Goal: Task Accomplishment & Management: Complete application form

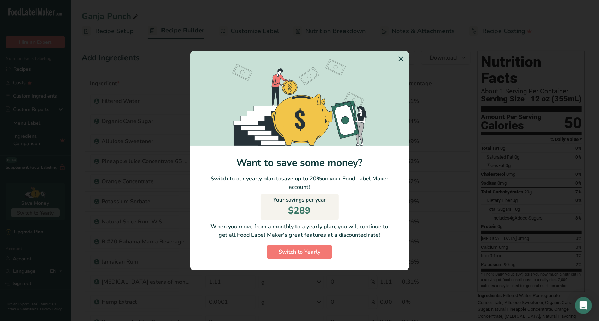
click at [401, 56] on icon "Switch to Yearly Modal" at bounding box center [401, 59] width 8 height 13
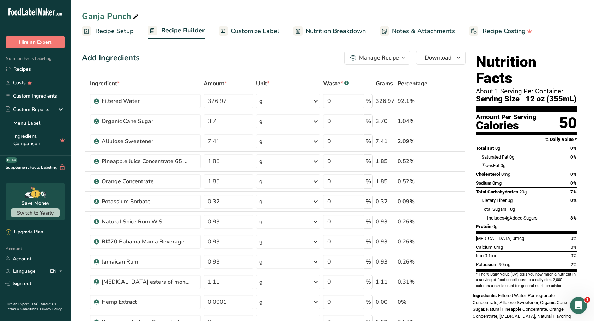
click at [25, 68] on link "Recipes" at bounding box center [35, 68] width 70 height 13
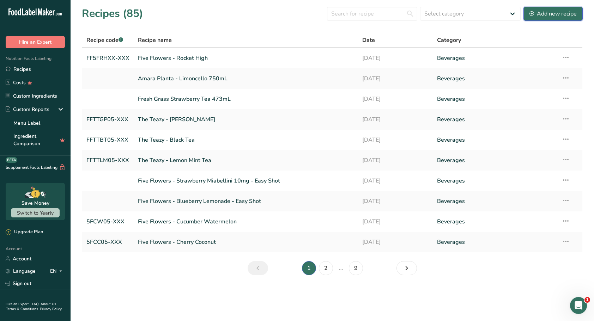
click at [539, 12] on div "Add new recipe" at bounding box center [552, 14] width 47 height 8
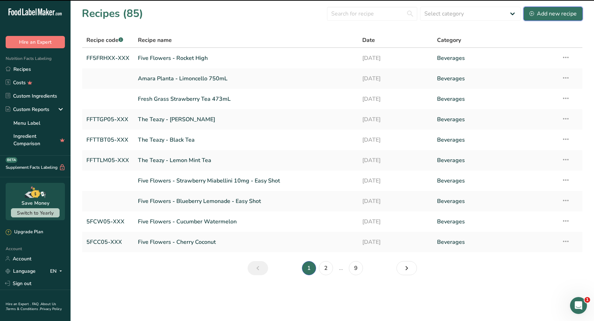
click at [541, 14] on div "Add new recipe" at bounding box center [552, 14] width 47 height 8
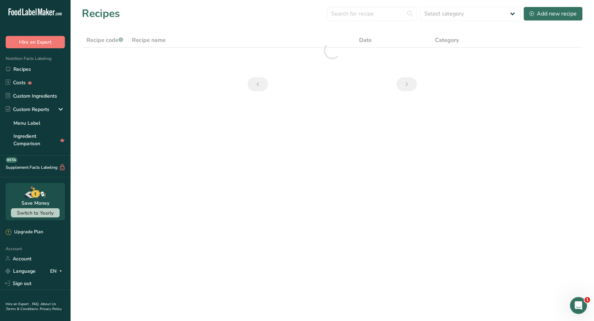
click at [12, 281] on link "Sign out" at bounding box center [35, 283] width 70 height 12
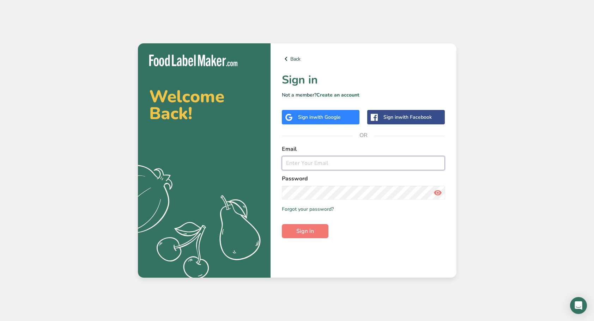
type input "[EMAIL_ADDRESS][DOMAIN_NAME]"
click at [317, 228] on button "Sign in" at bounding box center [305, 231] width 47 height 14
click at [560, 111] on div "Welcome Back! .a{fill:#f5f3ed;} Back Sign in Not a member? Create an account Si…" at bounding box center [297, 160] width 594 height 321
click at [306, 232] on span "Sign in" at bounding box center [305, 231] width 18 height 8
click at [376, 164] on input "[EMAIL_ADDRESS][DOMAIN_NAME]" at bounding box center [363, 163] width 163 height 14
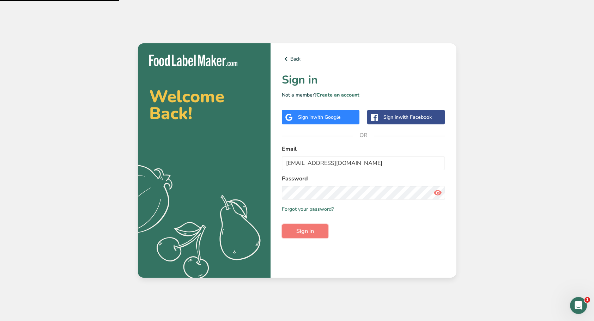
click at [295, 231] on button "Sign in" at bounding box center [305, 231] width 47 height 14
type input "[EMAIL_ADDRESS][DOMAIN_NAME]"
click at [302, 231] on span "Sign in" at bounding box center [305, 231] width 18 height 8
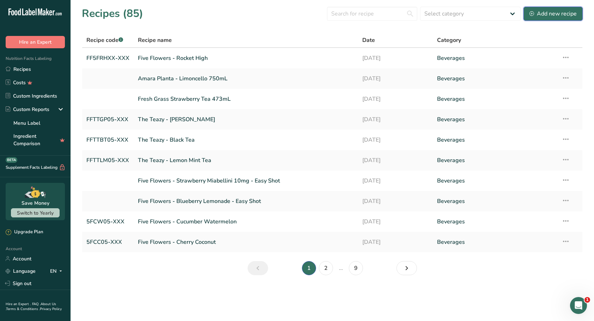
click at [555, 16] on div "Add new recipe" at bounding box center [552, 14] width 47 height 8
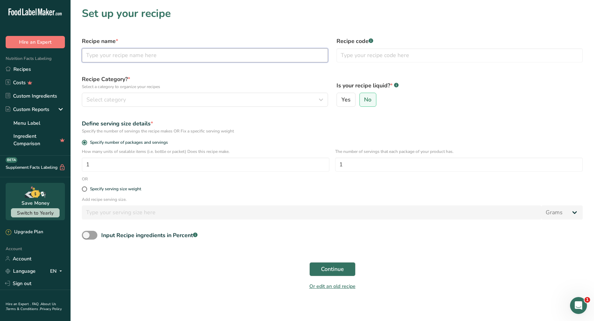
click at [129, 56] on input "text" at bounding box center [205, 55] width 246 height 14
type input "Five Flowers - Pumpkin Donut"
click at [392, 59] on input "FF5FPD" at bounding box center [459, 55] width 246 height 14
type input "FF5FPD10-XXX"
click at [498, 82] on label "Is your recipe liquid? * .a-a{fill:#347362;}.b-a{fill:#fff;}" at bounding box center [459, 85] width 246 height 8
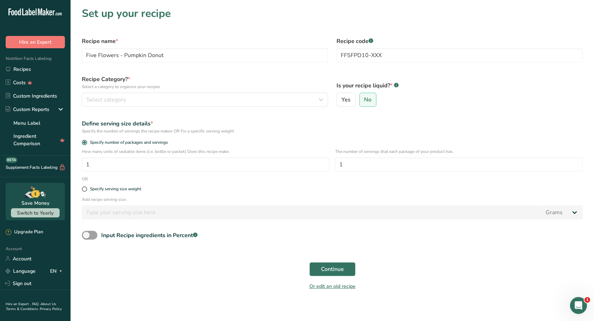
click at [344, 102] on span "Yes" at bounding box center [345, 99] width 9 height 7
click at [341, 102] on input "Yes" at bounding box center [339, 100] width 5 height 5
radio input "true"
radio input "false"
select select "22"
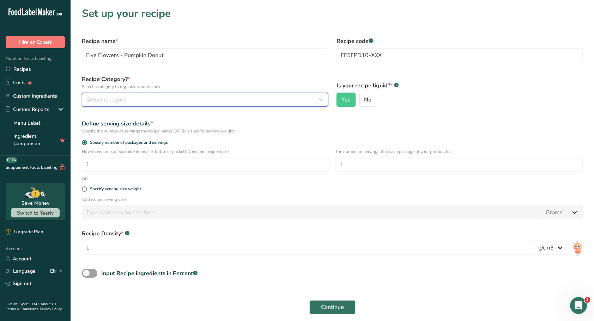
click at [162, 104] on div "Select category" at bounding box center [202, 100] width 233 height 8
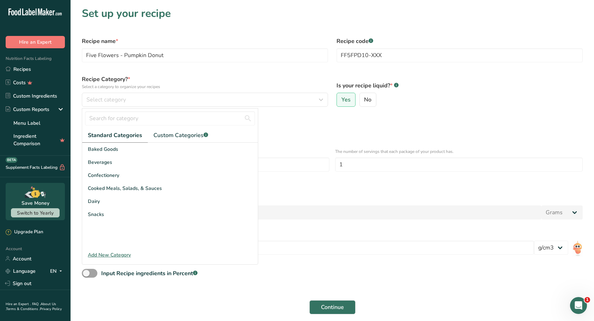
click at [116, 162] on div "Beverages" at bounding box center [170, 162] width 176 height 13
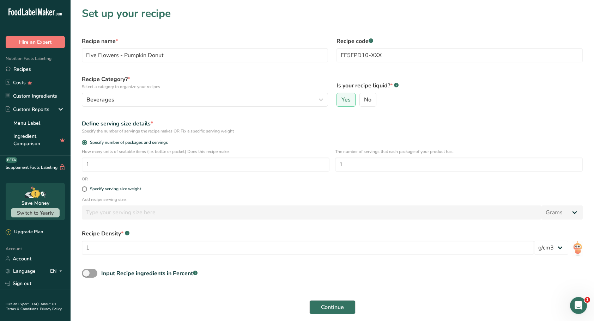
drag, startPoint x: 86, startPoint y: 188, endPoint x: 103, endPoint y: 194, distance: 17.8
click at [86, 188] on span at bounding box center [84, 188] width 5 height 5
click at [86, 188] on input "Specify serving size weight" at bounding box center [84, 189] width 5 height 5
radio input "true"
radio input "false"
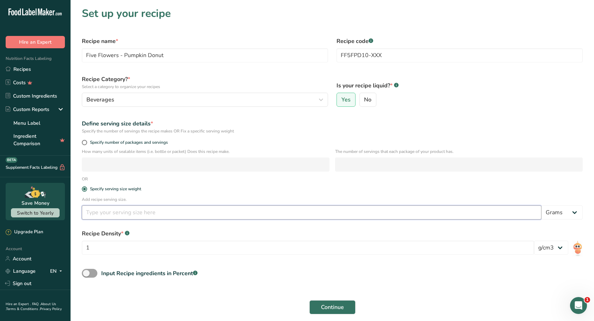
click at [171, 216] on input "number" at bounding box center [311, 212] width 459 height 14
type input "12"
click at [574, 216] on select "Grams kg mg mcg lb oz l mL fl oz tbsp tsp cup qt gallon" at bounding box center [561, 212] width 41 height 14
select select "5"
click at [541, 205] on select "Grams kg mg mcg lb oz l mL fl oz tbsp tsp cup qt gallon" at bounding box center [561, 212] width 41 height 14
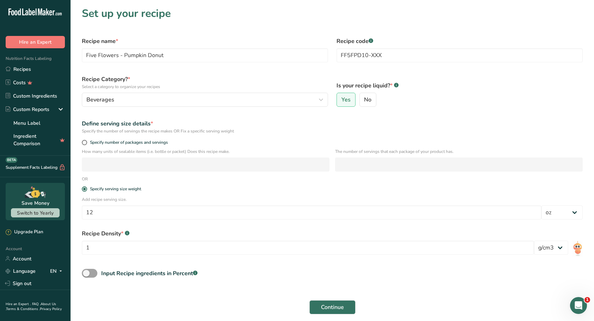
click at [238, 272] on div "Input Recipe ingredients in Percent .a-a{fill:#347362;}.b-a{fill:#fff;}" at bounding box center [332, 276] width 509 height 14
click at [346, 310] on button "Continue" at bounding box center [332, 307] width 46 height 14
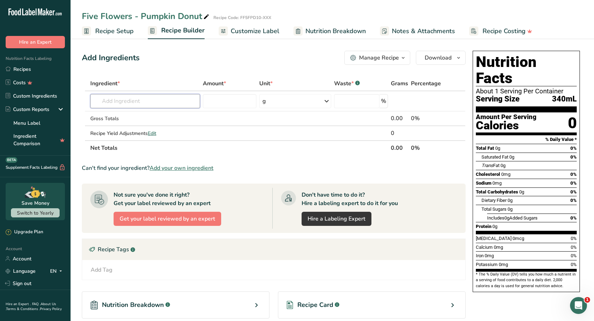
click at [135, 98] on input "text" at bounding box center [145, 101] width 110 height 14
type input "filtered water"
click at [118, 116] on p "Filtered Water" at bounding box center [115, 115] width 39 height 7
type input "Filtered Water"
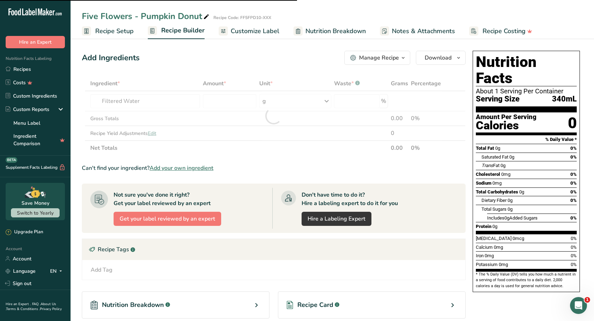
type input "0"
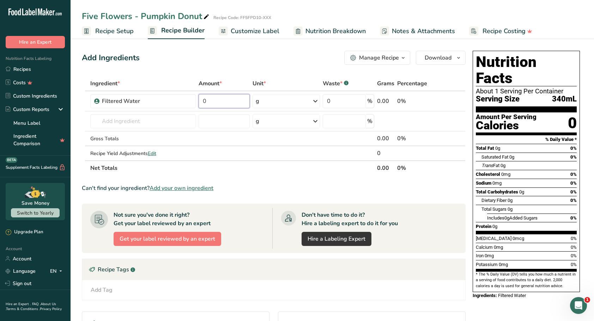
type textarea "0"
drag, startPoint x: 228, startPoint y: 100, endPoint x: 122, endPoint y: 96, distance: 106.5
click at [122, 96] on tr "Filtered Water 0 g Weight Units g kg mg See more Volume Units l Volume units re…" at bounding box center [273, 101] width 383 height 20
type input "329.15"
click at [111, 121] on input "text" at bounding box center [142, 121] width 105 height 14
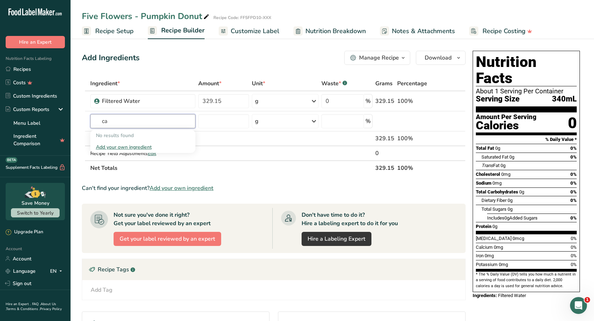
type input "c"
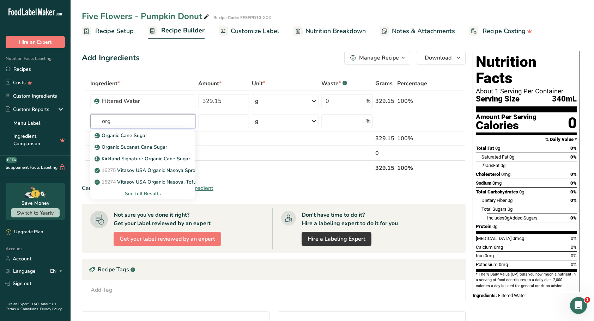
type input "org"
click at [118, 132] on p "Organic Cane Sugar" at bounding box center [121, 135] width 51 height 7
type input "Organic Cane Sugar"
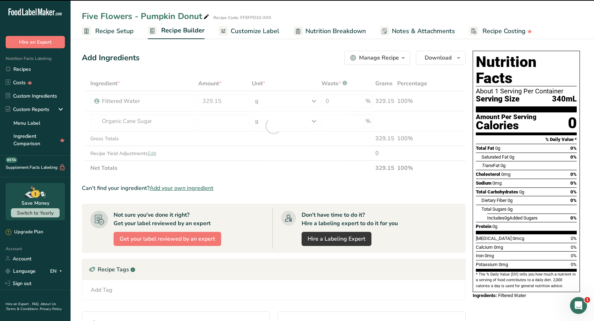
type input "0"
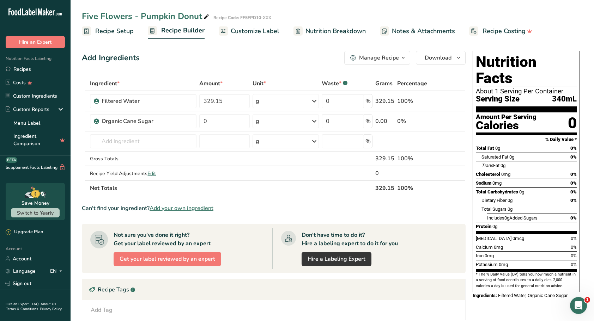
click at [450, 122] on icon at bounding box center [450, 121] width 5 height 7
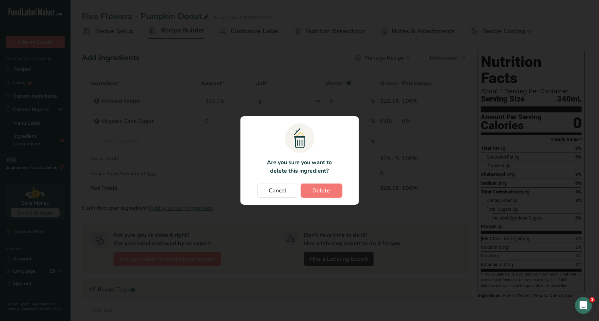
click at [324, 193] on span "Delete" at bounding box center [322, 190] width 18 height 8
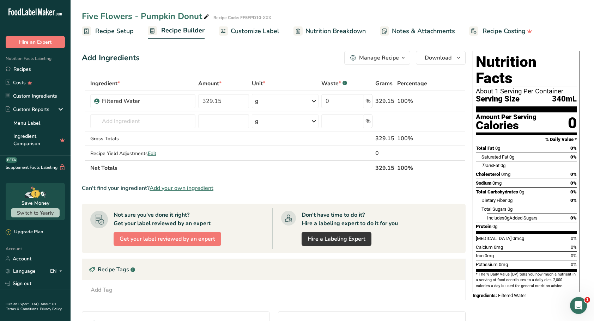
click at [500, 295] on div "Nutrition Facts About 1 Serving Per Container Serving Size 340mL Amount Per Ser…" at bounding box center [525, 233] width 113 height 371
click at [134, 114] on input "text" at bounding box center [142, 121] width 105 height 14
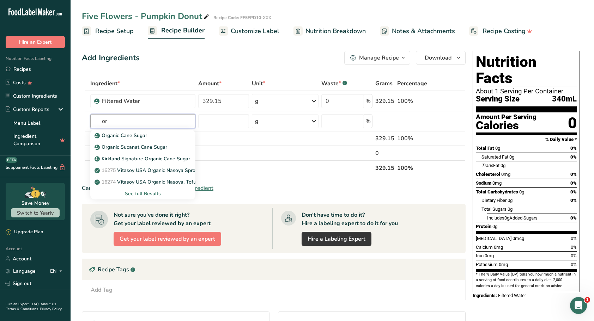
type input "or"
click at [131, 136] on p "Organic Cane Sugar" at bounding box center [121, 135] width 51 height 7
type input "Organic Cane Sugar"
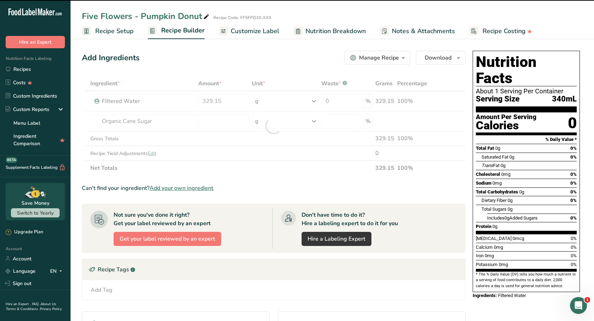
type input "0"
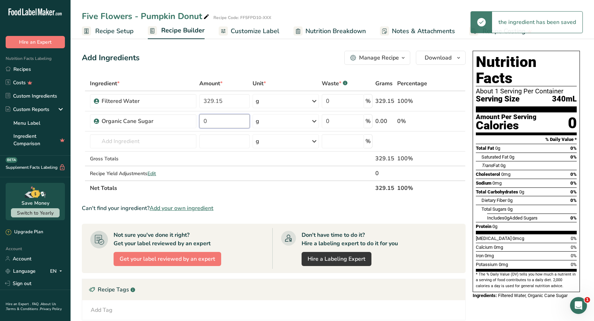
drag, startPoint x: 221, startPoint y: 120, endPoint x: 168, endPoint y: 116, distance: 52.6
click at [168, 116] on tr "Organic Cane Sugar 0 g Weight Units g kg mg See more Volume Units l Volume unit…" at bounding box center [273, 121] width 383 height 20
type input "7.50"
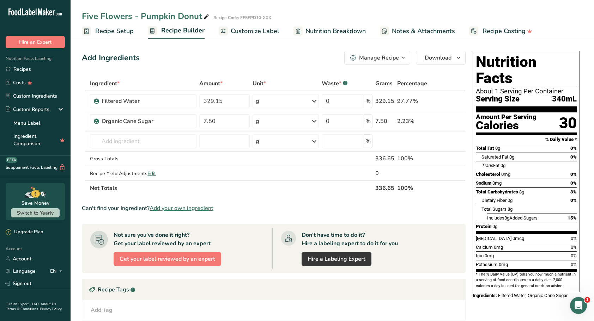
click at [440, 122] on link "i" at bounding box center [439, 121] width 9 height 9
click at [133, 143] on input "text" at bounding box center [143, 141] width 106 height 14
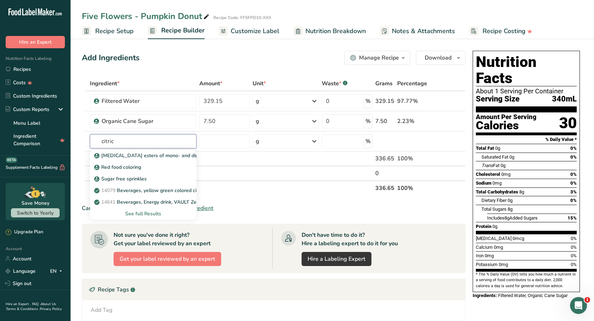
type input "citric"
click at [132, 154] on p "Citric acid esters of mono- and diglycerides of fatty acids (E472c)" at bounding box center [182, 155] width 172 height 7
type input "Citric acid esters of mono- and diglycerides of fatty acids (E472c)"
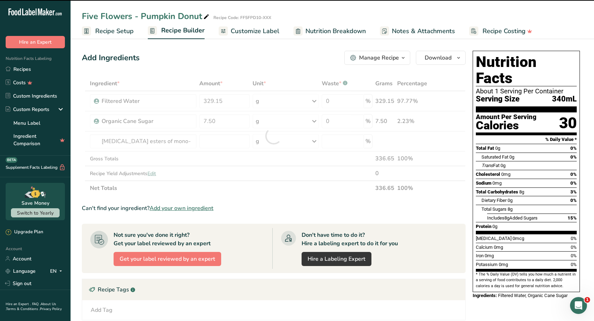
type input "0"
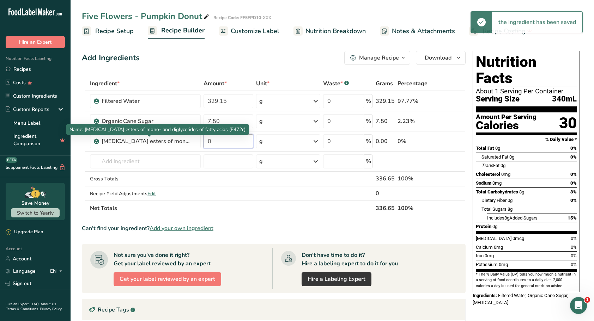
drag, startPoint x: 218, startPoint y: 142, endPoint x: 185, endPoint y: 141, distance: 33.1
click at [185, 141] on tr "Citric acid esters of mono- and diglycerides of fatty acids (E472c) 0 g Portion…" at bounding box center [273, 141] width 383 height 20
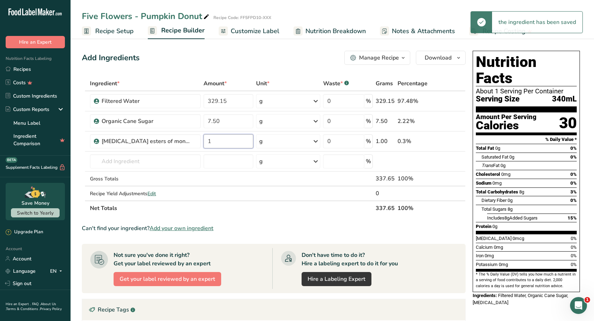
type input "1"
click at [142, 164] on input "text" at bounding box center [145, 161] width 111 height 14
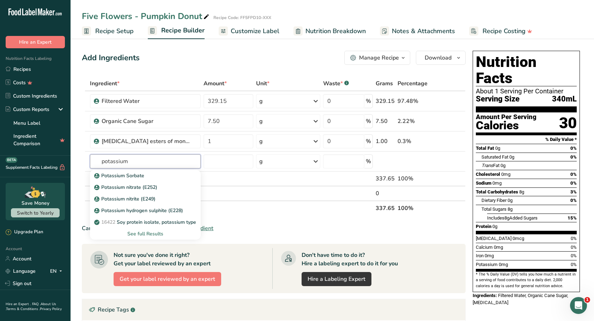
type input "potassium"
click at [139, 173] on p "Potassium Sorbate" at bounding box center [120, 175] width 49 height 7
type input "Potassium Sorbate"
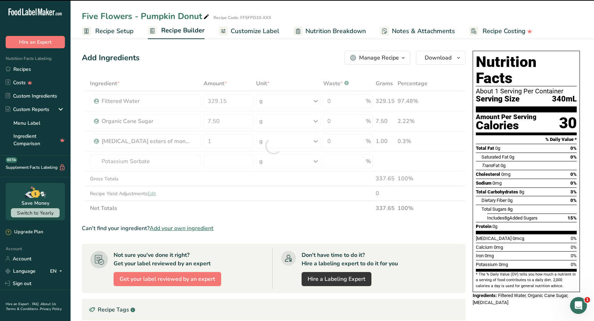
type input "0"
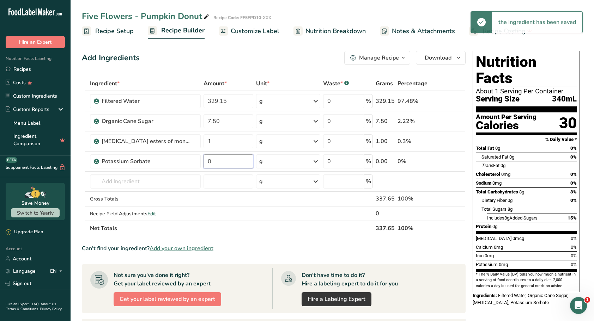
click at [223, 159] on input "0" at bounding box center [227, 161] width 49 height 14
type input "0.35"
click at [105, 181] on input "text" at bounding box center [145, 181] width 111 height 14
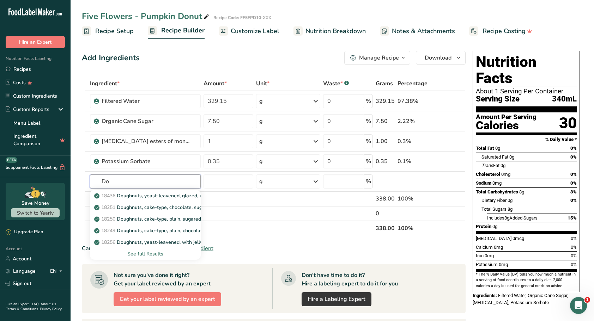
type input "D"
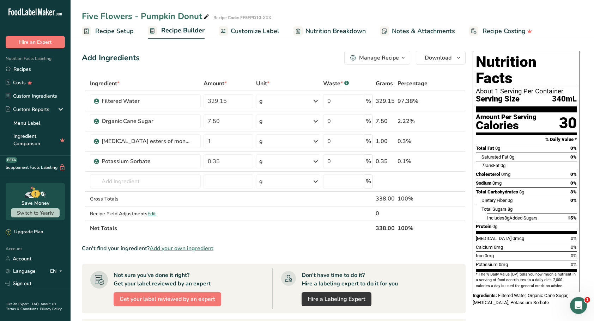
click at [259, 56] on div "Add Ingredients Manage Recipe Delete Recipe Duplicate Recipe Scale Recipe Save …" at bounding box center [273, 58] width 383 height 14
click at [168, 249] on span "Add your own ingredient" at bounding box center [181, 248] width 64 height 8
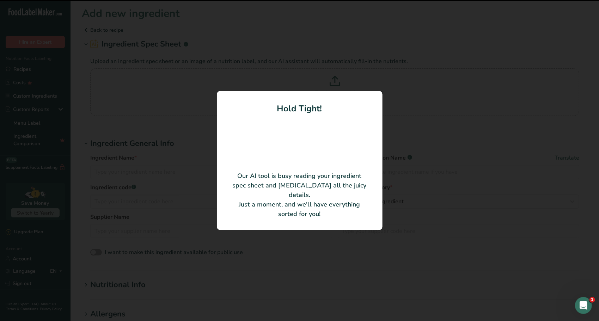
type input "AS#506 Pumpkin Spice Syrup"
type input "Amoretti"
type input "AS#506"
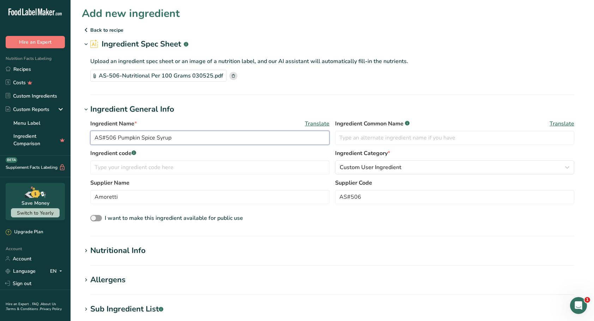
drag, startPoint x: 117, startPoint y: 137, endPoint x: 55, endPoint y: 137, distance: 62.7
click at [55, 137] on div ".a-20{fill:#fff;} Hire an Expert Nutrition Facts Labeling Recipes Costs Custom …" at bounding box center [297, 248] width 594 height 497
type input "Pumpkin Spice Syrup"
click at [457, 103] on section "Add new ingredient Back to recipe Ingredient Spec Sheet .a-a{fill:#347362;}.b-a…" at bounding box center [331, 237] width 523 height 475
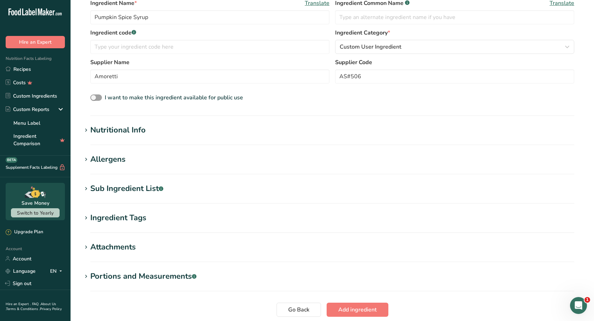
scroll to position [176, 0]
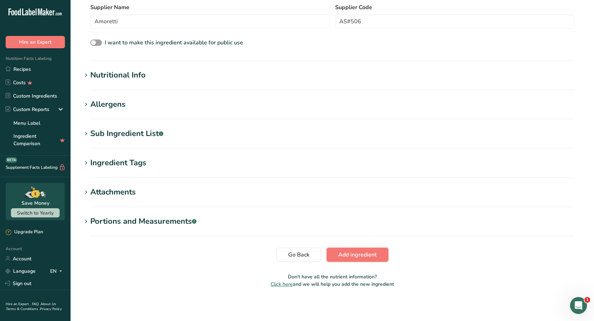
click at [345, 253] on span "Add ingredient" at bounding box center [357, 255] width 38 height 8
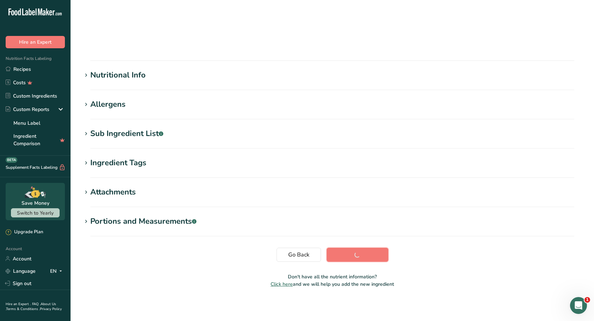
scroll to position [28, 0]
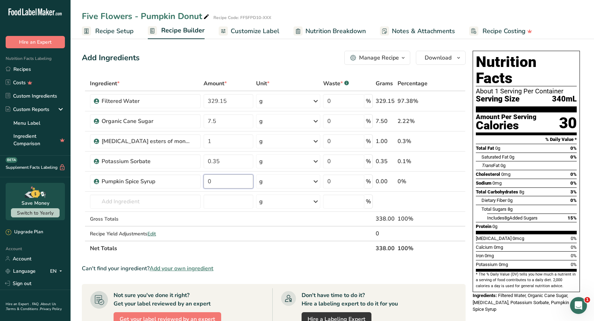
click at [215, 180] on input "0" at bounding box center [227, 181] width 49 height 14
type input "5"
click at [104, 199] on input "text" at bounding box center [145, 202] width 111 height 14
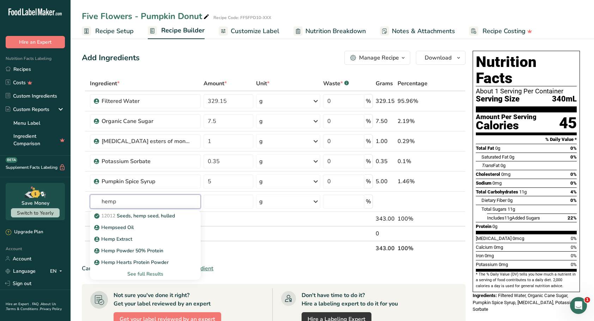
type input "hemp"
click at [118, 240] on p "Hemp Extract" at bounding box center [114, 238] width 37 height 7
type input "Hemp Extract"
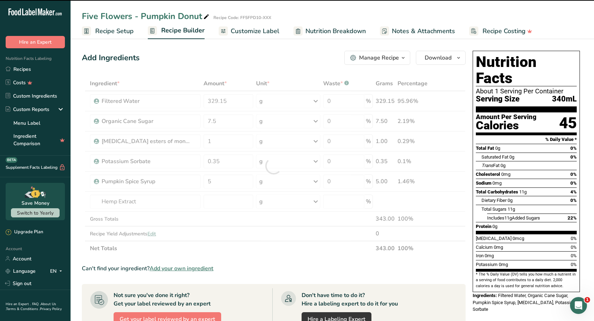
type input "0"
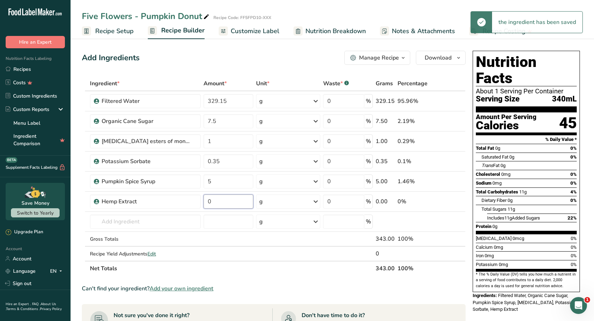
click at [222, 199] on input "0" at bounding box center [227, 202] width 49 height 14
type input "0.001"
click at [164, 222] on input "text" at bounding box center [145, 222] width 111 height 14
